Goal: Task Accomplishment & Management: Manage account settings

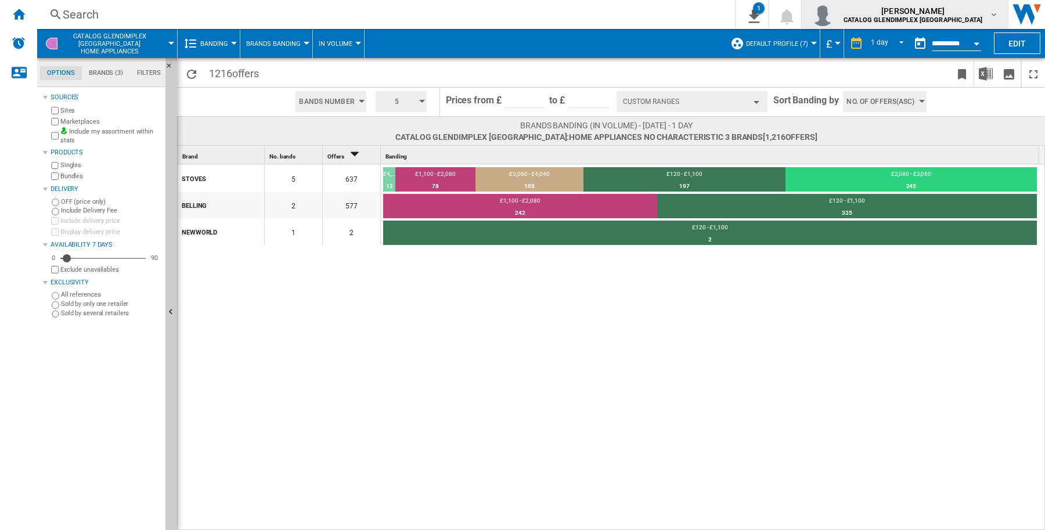
click at [991, 10] on md-icon "button" at bounding box center [993, 14] width 9 height 9
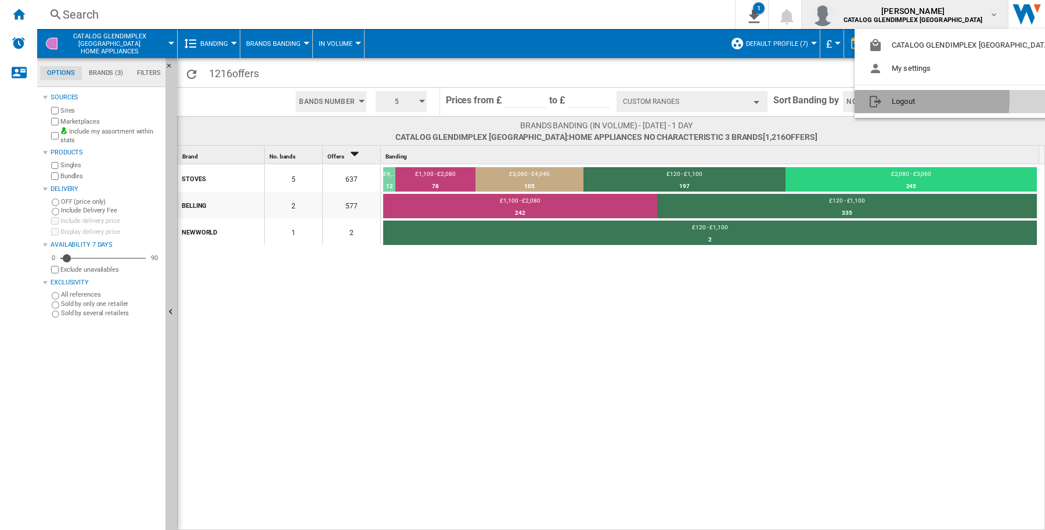
click at [900, 98] on button "Logout" at bounding box center [961, 101] width 215 height 23
